Goal: Task Accomplishment & Management: Manage account settings

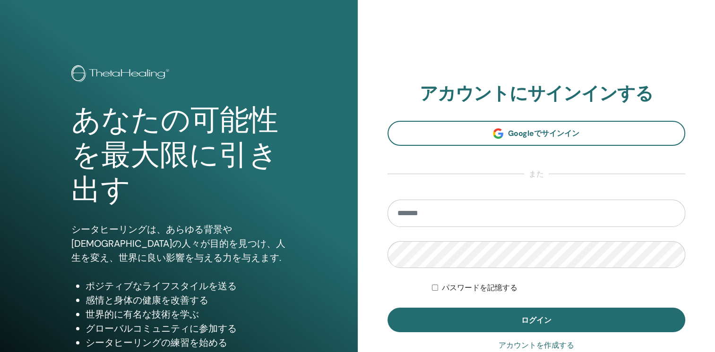
click at [398, 213] on input "email" at bounding box center [536, 213] width 298 height 27
click at [482, 214] on input "********" at bounding box center [536, 213] width 298 height 27
click at [475, 213] on input "********" at bounding box center [536, 213] width 298 height 27
click at [474, 213] on input "********" at bounding box center [536, 213] width 298 height 27
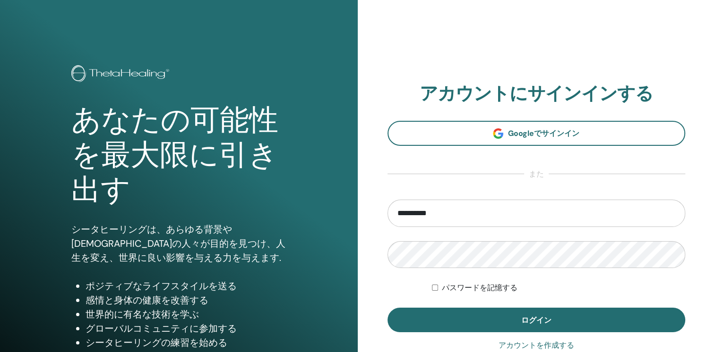
click at [442, 212] on input "**********" at bounding box center [536, 213] width 298 height 27
type input "**********"
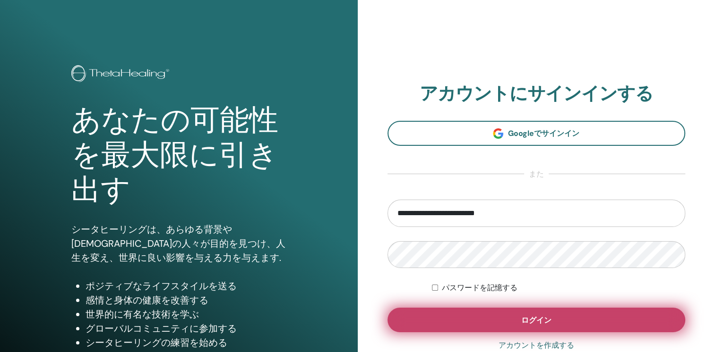
click at [505, 311] on button "ログイン" at bounding box center [536, 320] width 298 height 25
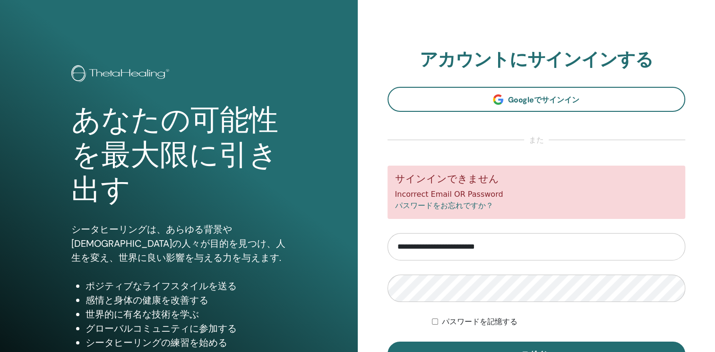
click at [456, 207] on link "パスワードをお忘れですか？" at bounding box center [444, 205] width 98 height 9
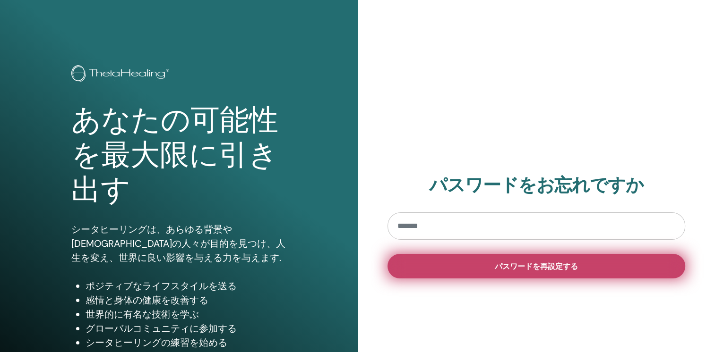
click at [464, 265] on button "パスワードを再設定する" at bounding box center [536, 266] width 298 height 25
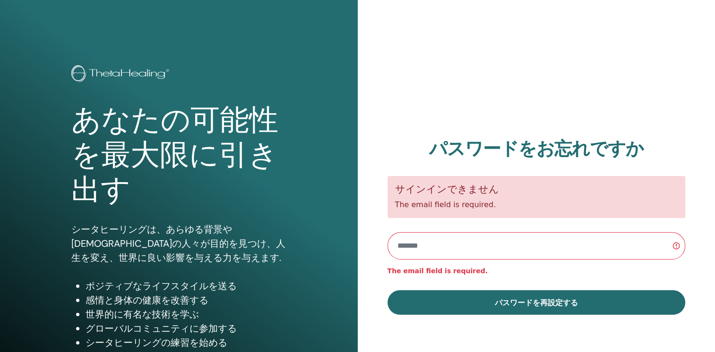
click at [395, 246] on input "email" at bounding box center [536, 245] width 298 height 27
type input "**********"
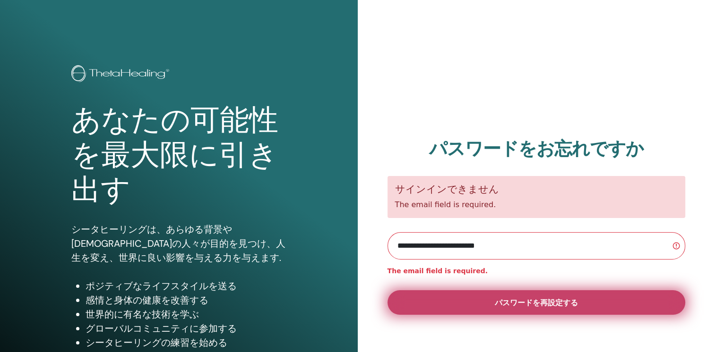
click at [428, 300] on button "パスワードを再設定する" at bounding box center [536, 303] width 298 height 25
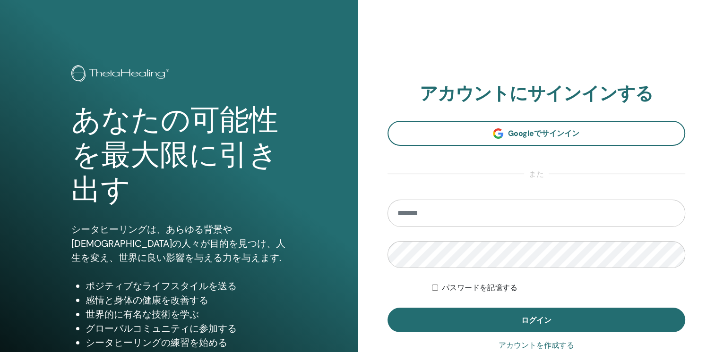
click at [397, 212] on input "email" at bounding box center [536, 213] width 298 height 27
type input "**********"
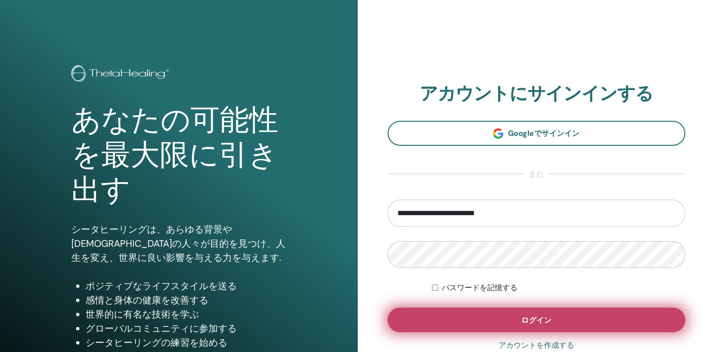
click at [489, 314] on button "ログイン" at bounding box center [536, 320] width 298 height 25
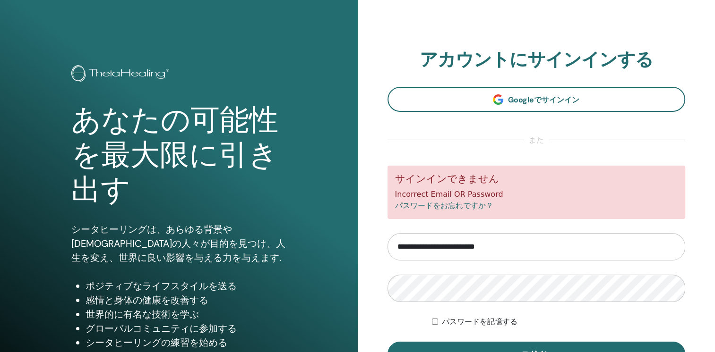
click at [493, 231] on form "**********" at bounding box center [536, 266] width 298 height 201
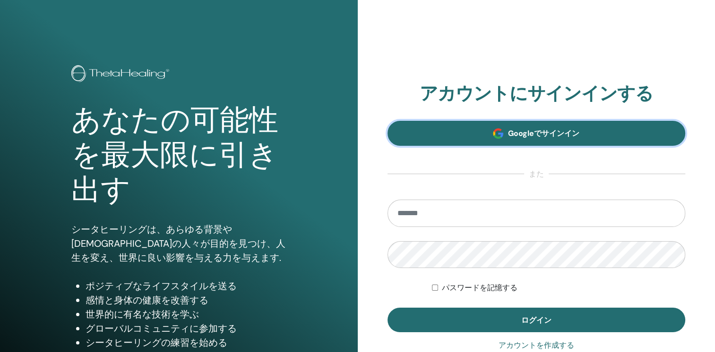
click at [529, 130] on span "Googleでサインイン" at bounding box center [543, 133] width 71 height 10
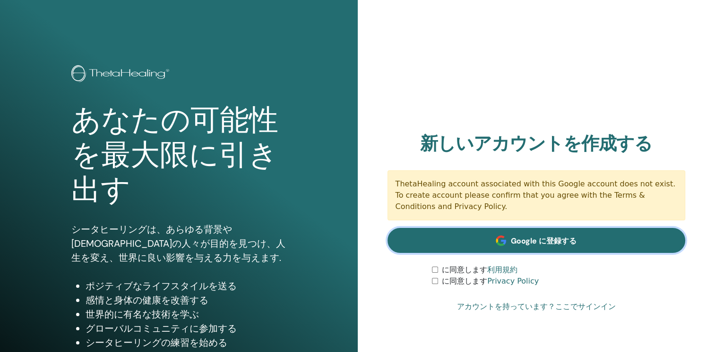
click at [399, 243] on link "Google に登録する" at bounding box center [536, 240] width 298 height 25
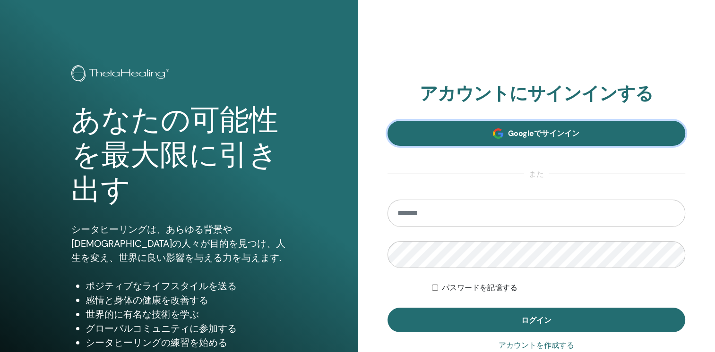
click at [527, 137] on span "Googleでサインイン" at bounding box center [543, 133] width 71 height 10
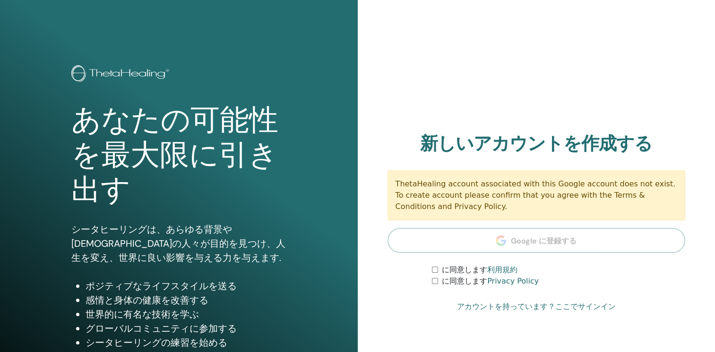
click at [410, 245] on section "新しいアカウントを作成する ThetaHealing account associated with this Google account does not…" at bounding box center [536, 210] width 298 height 154
click at [521, 309] on link "アカウントを持っています？ここでサインイン" at bounding box center [536, 306] width 159 height 11
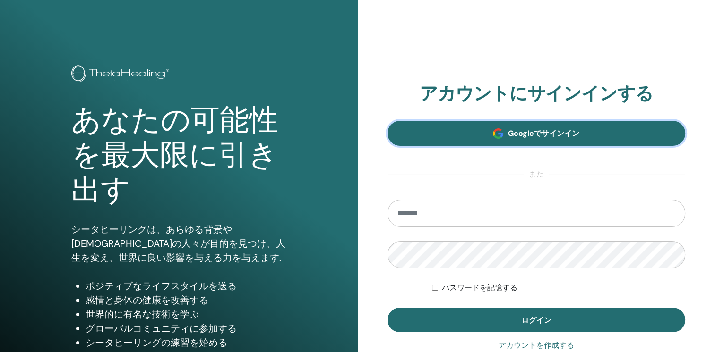
click at [456, 129] on link "Googleでサインイン" at bounding box center [536, 133] width 298 height 25
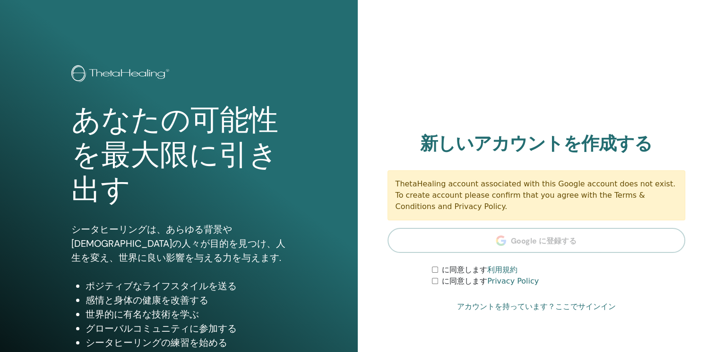
click at [403, 240] on section "新しいアカウントを作成する ThetaHealing account associated with this Google account does not…" at bounding box center [536, 210] width 298 height 154
click at [392, 240] on section "新しいアカウントを作成する ThetaHealing account associated with this Google account does not…" at bounding box center [536, 210] width 298 height 154
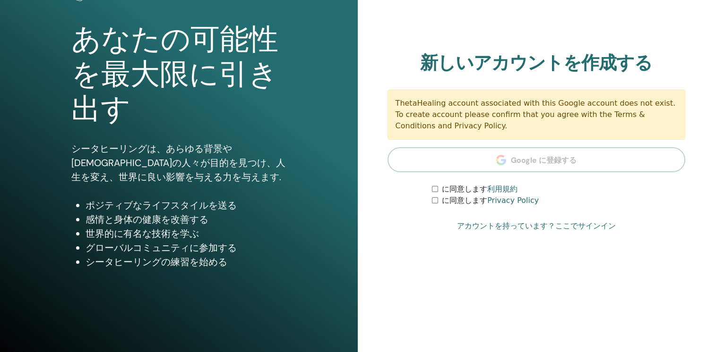
scroll to position [94, 0]
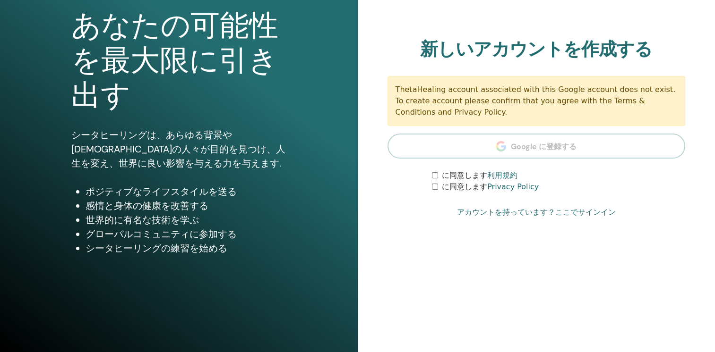
click at [504, 142] on section "新しいアカウントを作成する ThetaHealing account associated with this Google account does not…" at bounding box center [536, 116] width 298 height 154
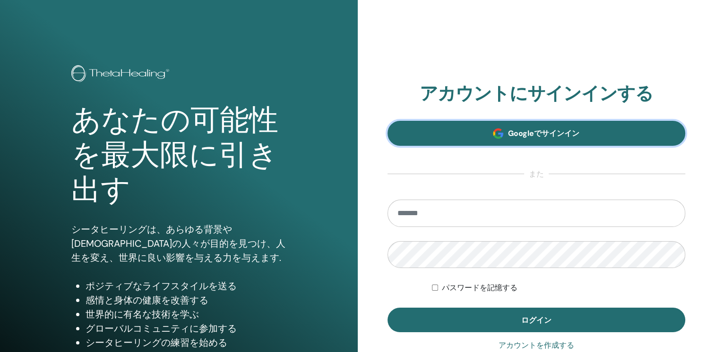
click at [553, 145] on link "Googleでサインイン" at bounding box center [536, 133] width 298 height 25
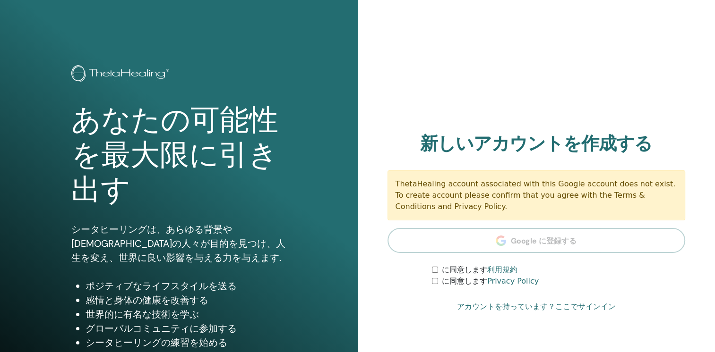
click at [533, 306] on link "アカウントを持っています？ここでサインイン" at bounding box center [536, 306] width 159 height 11
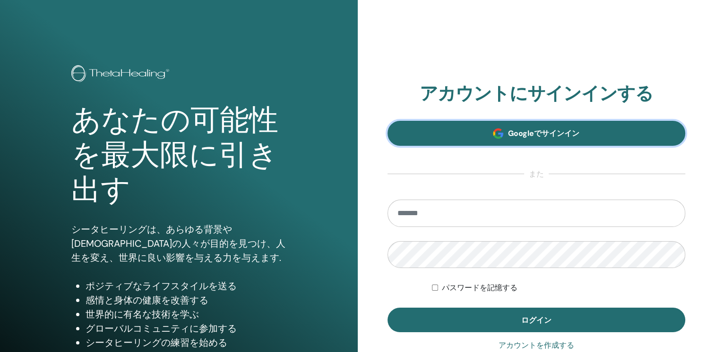
click at [504, 131] on link "Googleでサインイン" at bounding box center [536, 133] width 298 height 25
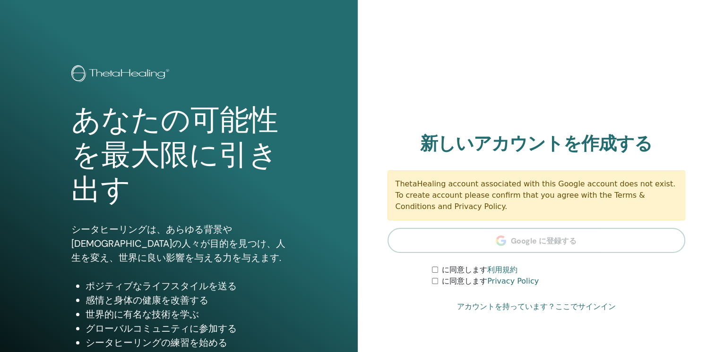
click at [421, 249] on section "新しいアカウントを作成する ThetaHealing account associated with this Google account does not…" at bounding box center [536, 210] width 298 height 154
click at [414, 245] on section "新しいアカウントを作成する ThetaHealing account associated with this Google account does not…" at bounding box center [536, 210] width 298 height 154
drag, startPoint x: 414, startPoint y: 245, endPoint x: 417, endPoint y: 237, distance: 8.1
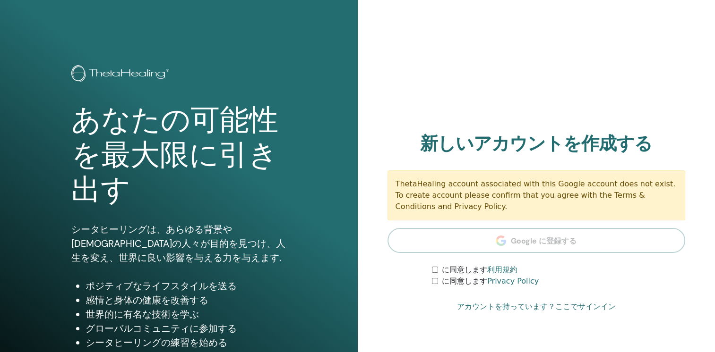
click at [417, 237] on section "新しいアカウントを作成する ThetaHealing account associated with this Google account does not…" at bounding box center [536, 210] width 298 height 154
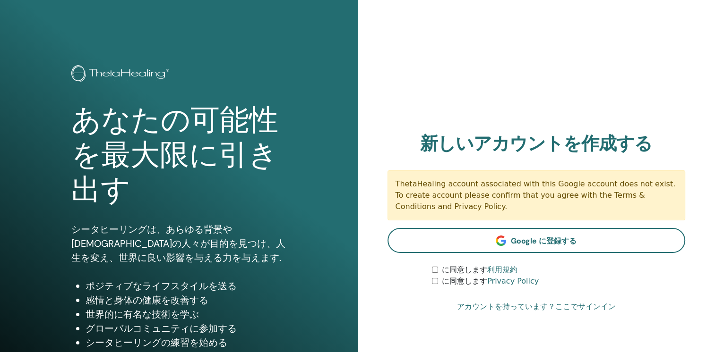
click at [493, 304] on link "アカウントを持っています？ここでサインイン" at bounding box center [536, 306] width 159 height 11
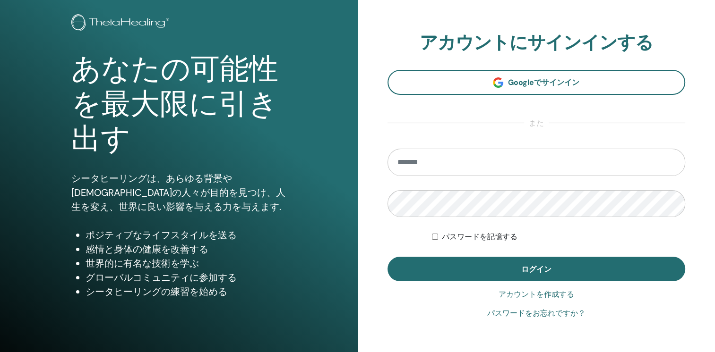
scroll to position [57, 0]
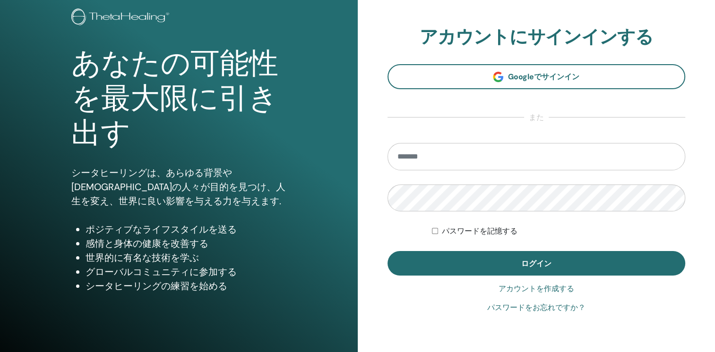
click at [514, 310] on link "パスワードをお忘れですか？" at bounding box center [536, 307] width 98 height 11
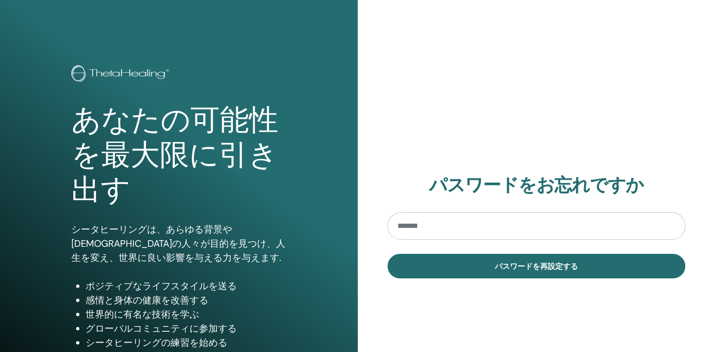
click at [399, 228] on input "email" at bounding box center [536, 226] width 298 height 27
type input "**********"
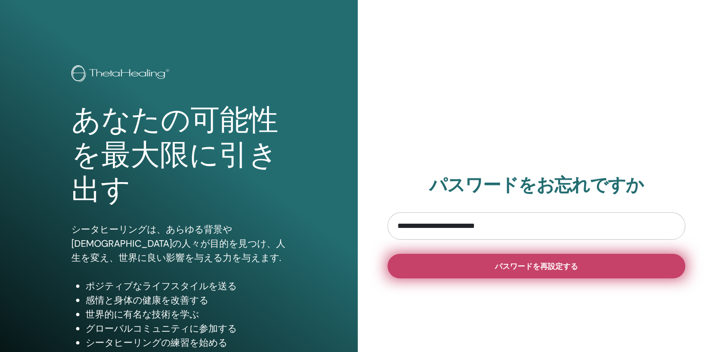
click at [418, 273] on button "パスワードを再設定する" at bounding box center [536, 266] width 298 height 25
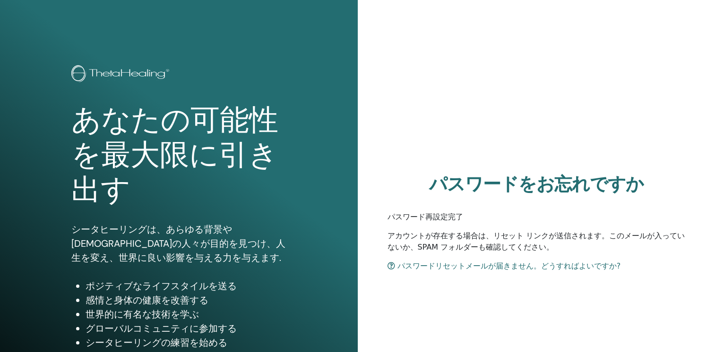
click at [714, 344] on div "パスワードをお忘れですか パスワード再設定完了 アカウントが存在する場合は、リセット リンクが送信されます。このメールが入っていないか、SPAM フォルダーも…" at bounding box center [537, 226] width 358 height 453
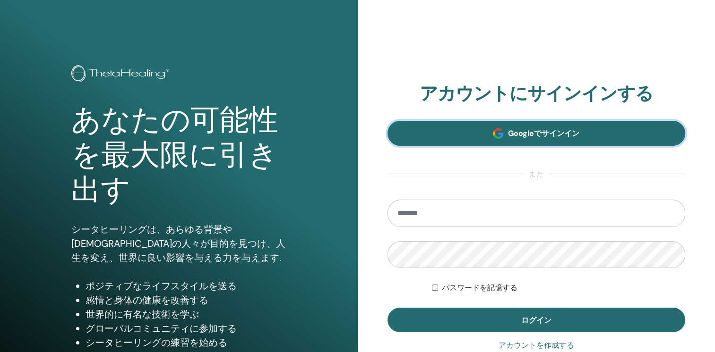
click at [540, 138] on span "Googleでサインイン" at bounding box center [543, 133] width 71 height 10
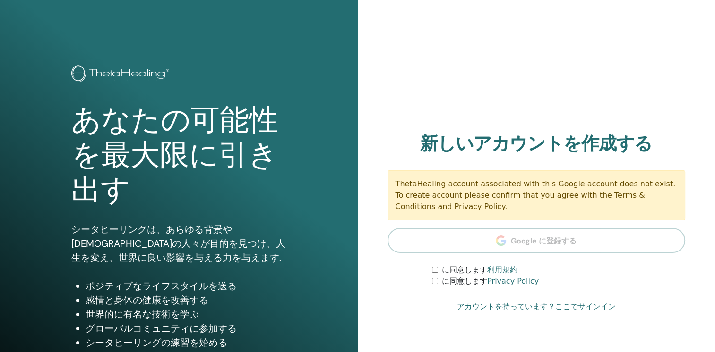
click at [531, 305] on link "アカウントを持っています？ここでサインイン" at bounding box center [536, 306] width 159 height 11
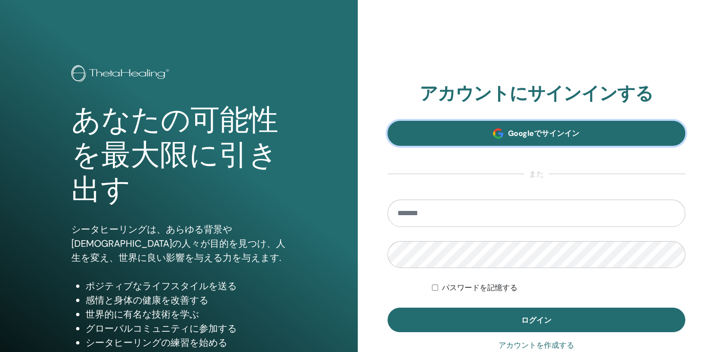
click at [531, 134] on span "Googleでサインイン" at bounding box center [543, 133] width 71 height 10
click at [526, 137] on span "Googleでサインイン" at bounding box center [543, 133] width 71 height 10
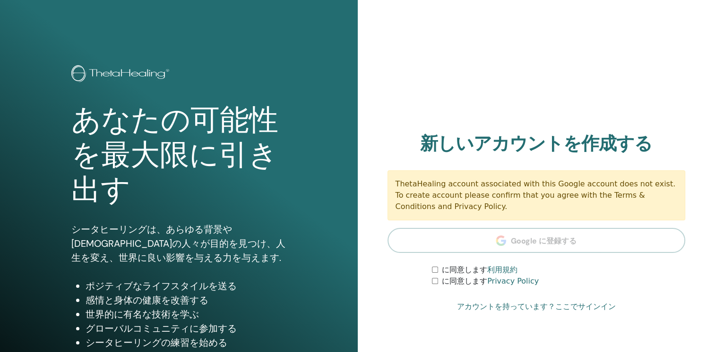
click at [510, 306] on link "アカウントを持っています？ここでサインイン" at bounding box center [536, 306] width 159 height 11
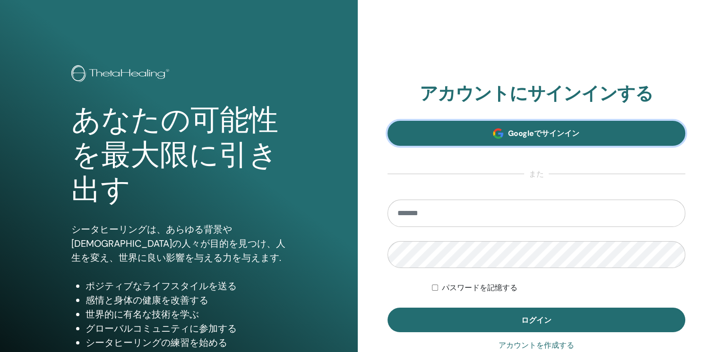
click at [517, 137] on span "Googleでサインイン" at bounding box center [543, 133] width 71 height 10
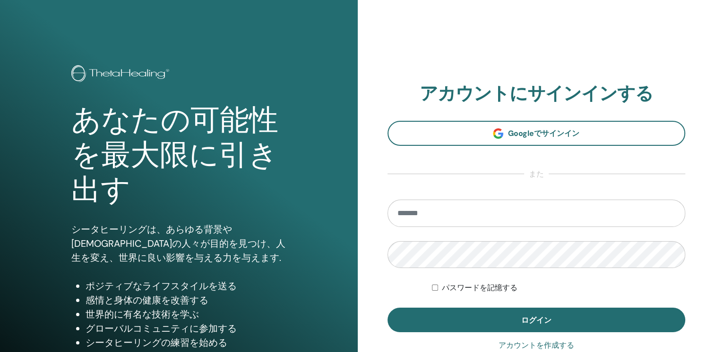
click at [397, 213] on input "email" at bounding box center [536, 213] width 298 height 27
type input "**********"
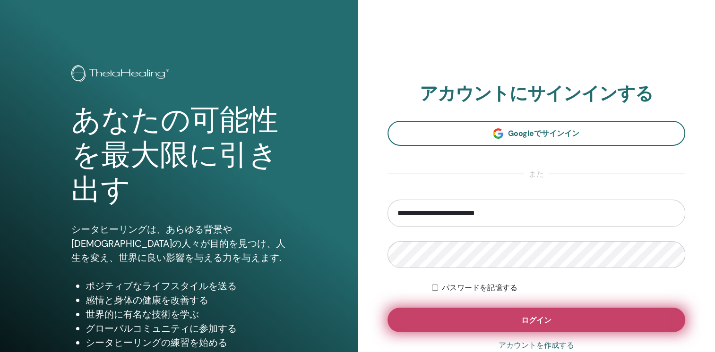
click at [484, 317] on button "ログイン" at bounding box center [536, 320] width 298 height 25
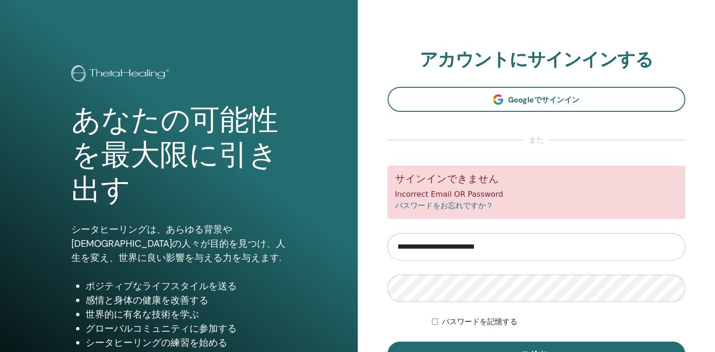
click at [415, 207] on link "パスワードをお忘れですか？" at bounding box center [444, 205] width 98 height 9
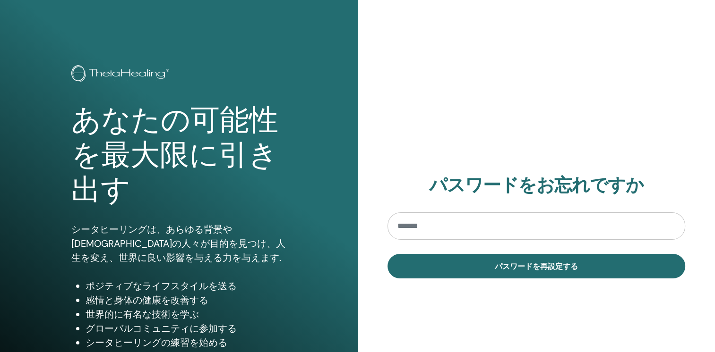
click at [397, 226] on input "email" at bounding box center [536, 226] width 298 height 27
type input "**********"
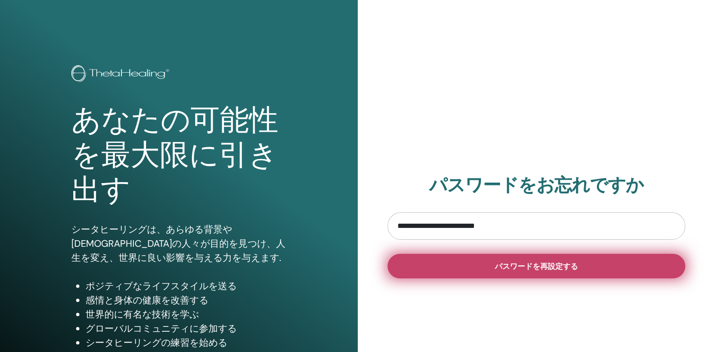
click at [433, 265] on button "パスワードを再設定する" at bounding box center [536, 266] width 298 height 25
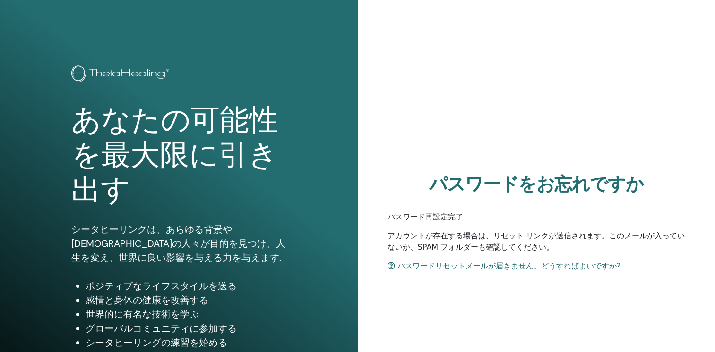
click at [453, 266] on link "パスワードリセットメールが届きません。どうすればよいですか?" at bounding box center [503, 266] width 233 height 9
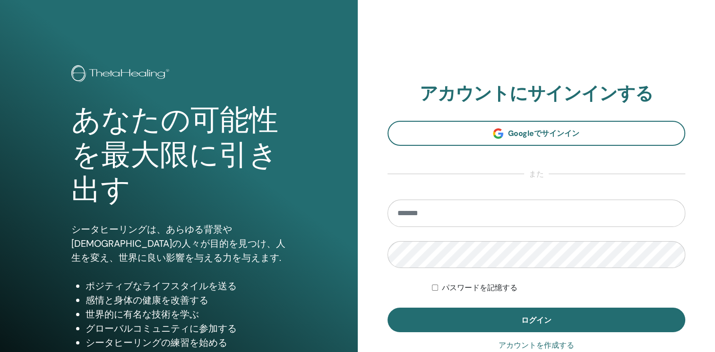
click at [537, 227] on form "パスワードを記憶する ログイン" at bounding box center [536, 266] width 298 height 133
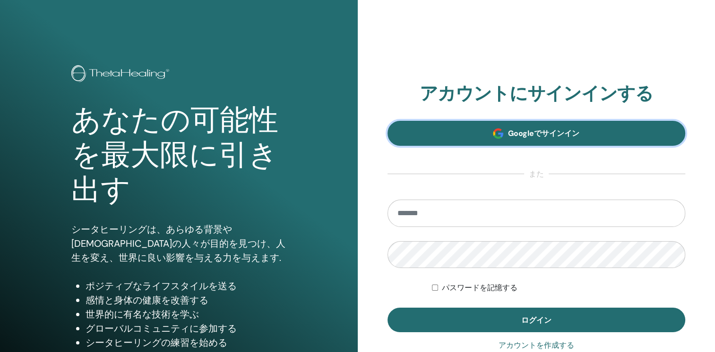
click at [523, 133] on span "Googleでサインイン" at bounding box center [543, 133] width 71 height 10
